Goal: Information Seeking & Learning: Learn about a topic

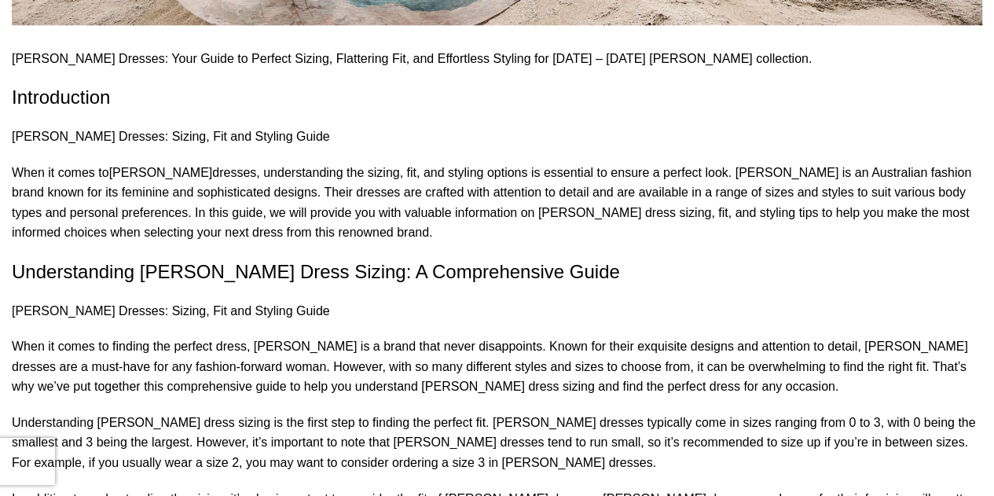
scroll to position [890, 0]
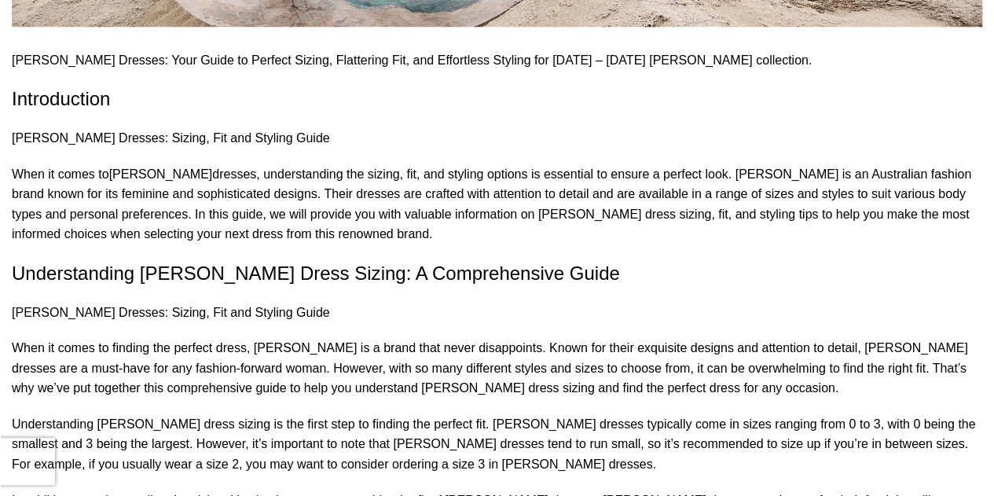
click at [334, 414] on p "Understanding [PERSON_NAME] dress sizing is the first step to finding the perfe…" at bounding box center [497, 444] width 970 height 61
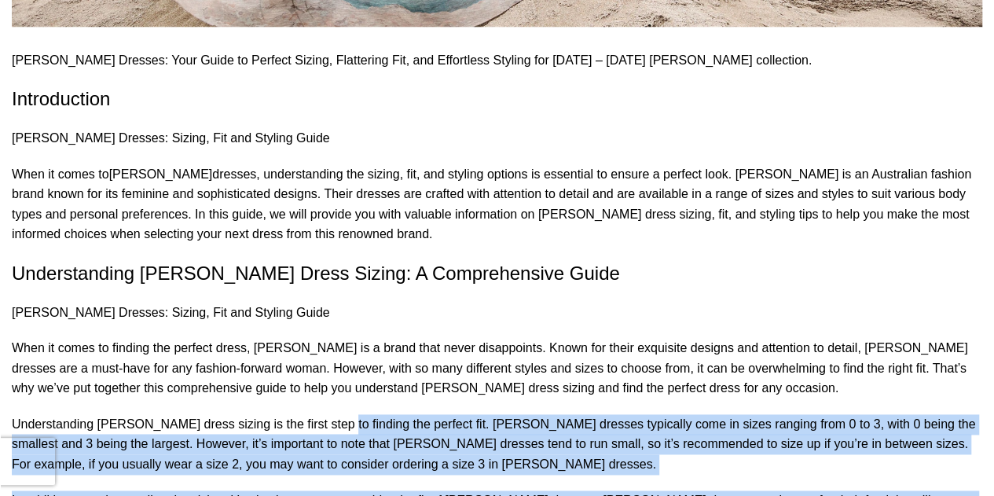
drag, startPoint x: 334, startPoint y: 171, endPoint x: 352, endPoint y: 316, distance: 146.5
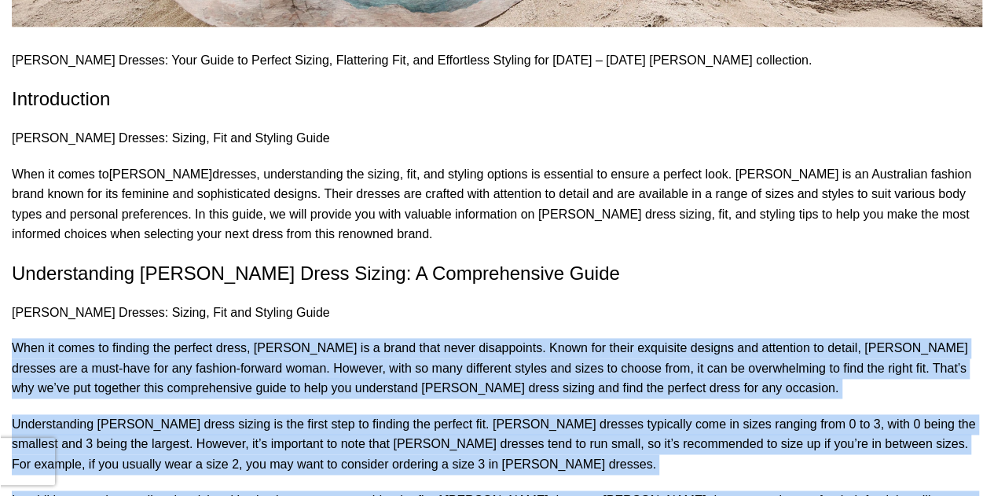
drag, startPoint x: 352, startPoint y: 316, endPoint x: 382, endPoint y: 128, distance: 190.2
click at [382, 338] on p "When it comes to finding the perfect dress, [PERSON_NAME] is a brand that never…" at bounding box center [497, 368] width 970 height 61
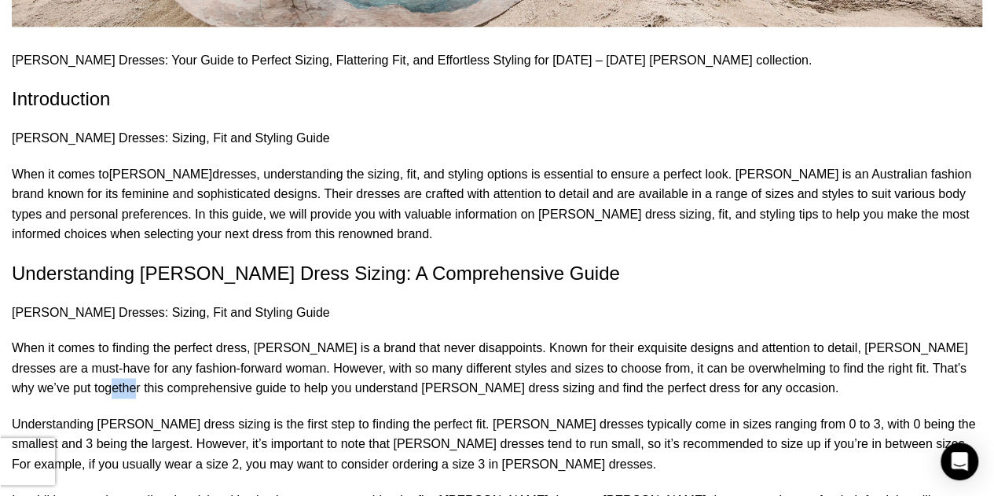
click at [382, 338] on p "When it comes to finding the perfect dress, [PERSON_NAME] is a brand that never…" at bounding box center [497, 368] width 970 height 61
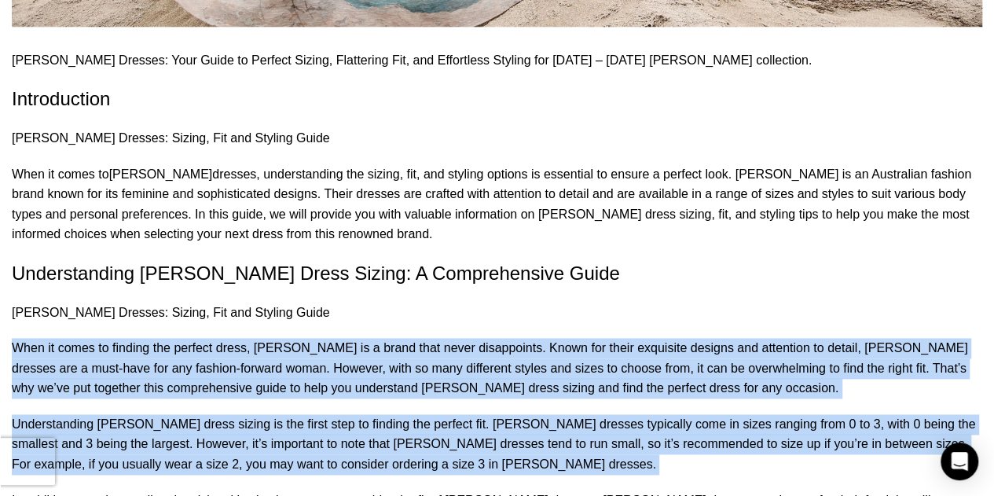
drag, startPoint x: 382, startPoint y: 128, endPoint x: 388, endPoint y: 204, distance: 76.5
click at [388, 414] on p "Understanding [PERSON_NAME] dress sizing is the first step to finding the perfe…" at bounding box center [497, 444] width 970 height 61
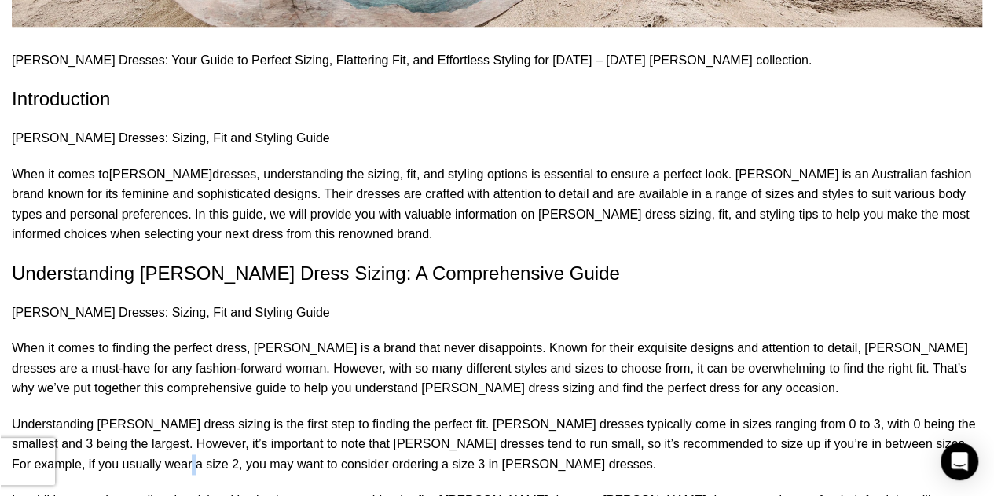
click at [388, 414] on p "Understanding [PERSON_NAME] dress sizing is the first step to finding the perfe…" at bounding box center [497, 444] width 970 height 61
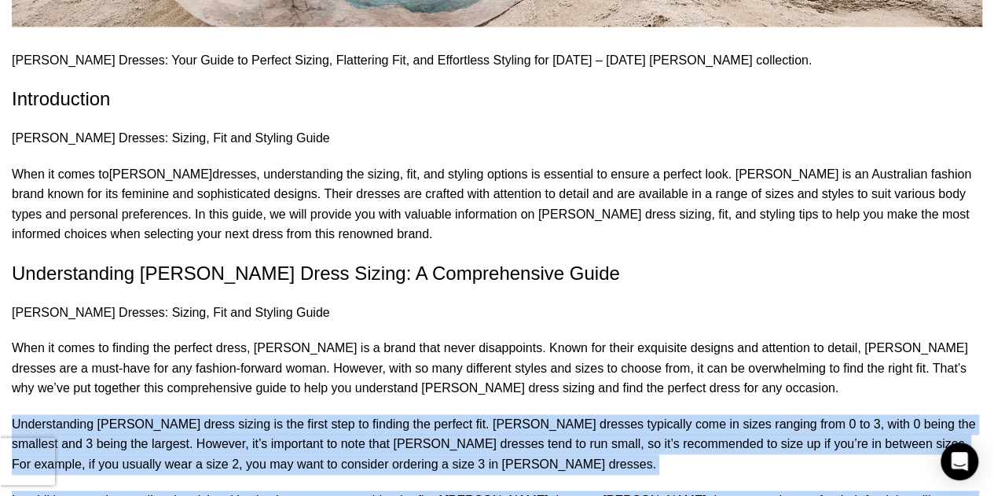
drag, startPoint x: 388, startPoint y: 204, endPoint x: 382, endPoint y: 353, distance: 148.6
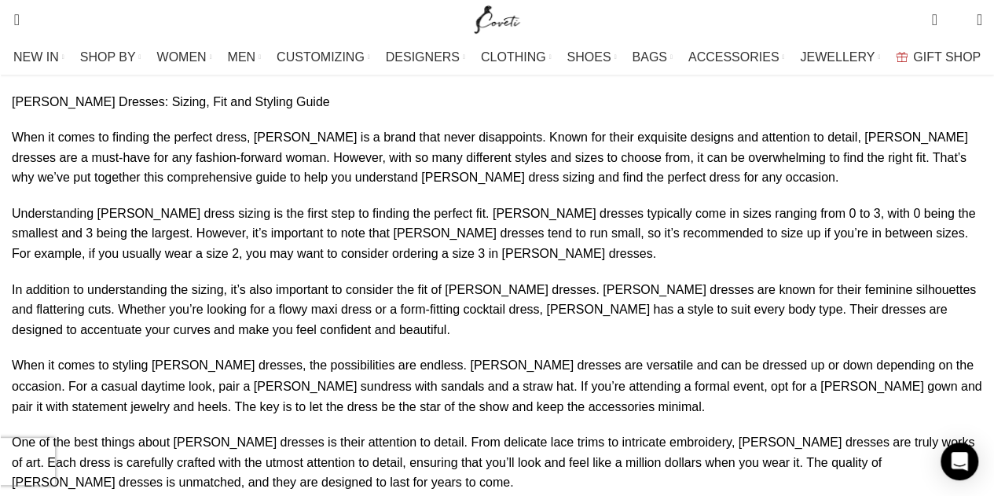
drag, startPoint x: 382, startPoint y: 353, endPoint x: 411, endPoint y: 317, distance: 46.4
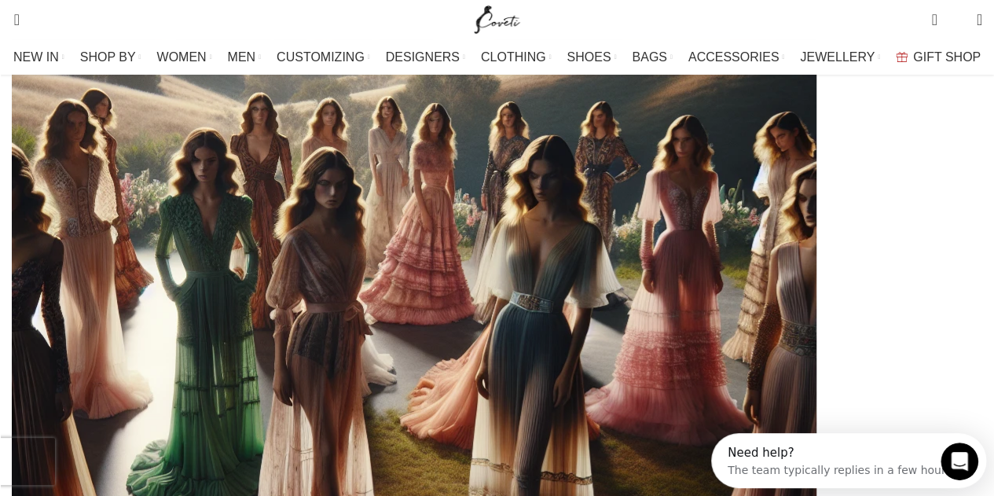
scroll to position [0, 0]
